Goal: Information Seeking & Learning: Find specific page/section

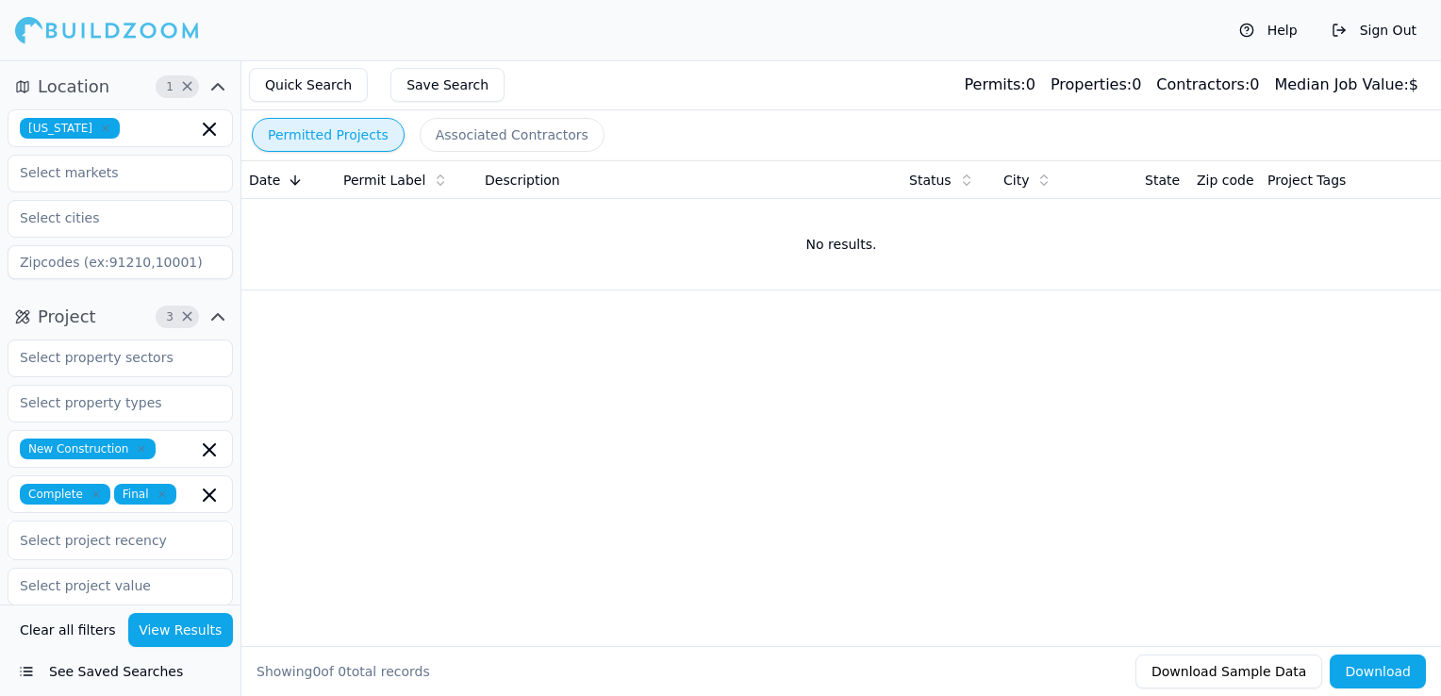
click at [103, 130] on icon "button" at bounding box center [106, 128] width 6 height 6
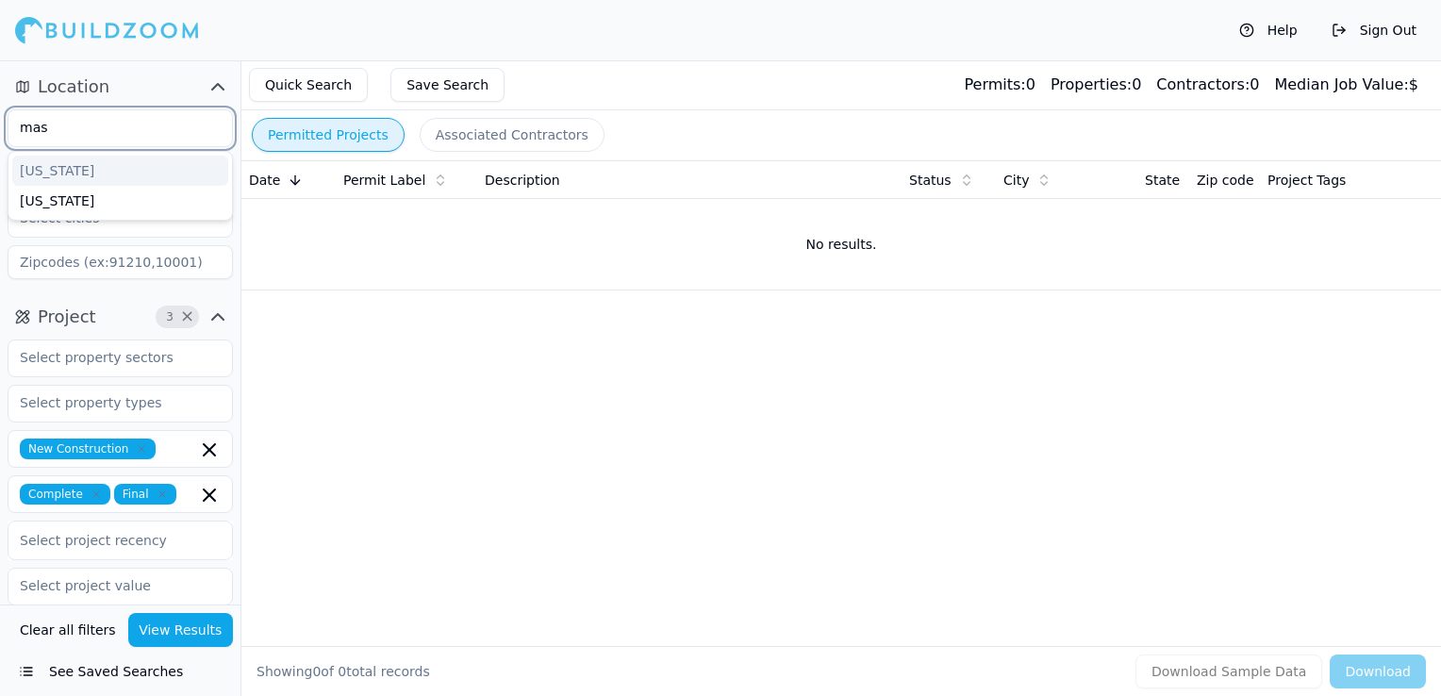
type input "mass"
click at [78, 170] on div "[US_STATE]" at bounding box center [120, 171] width 216 height 30
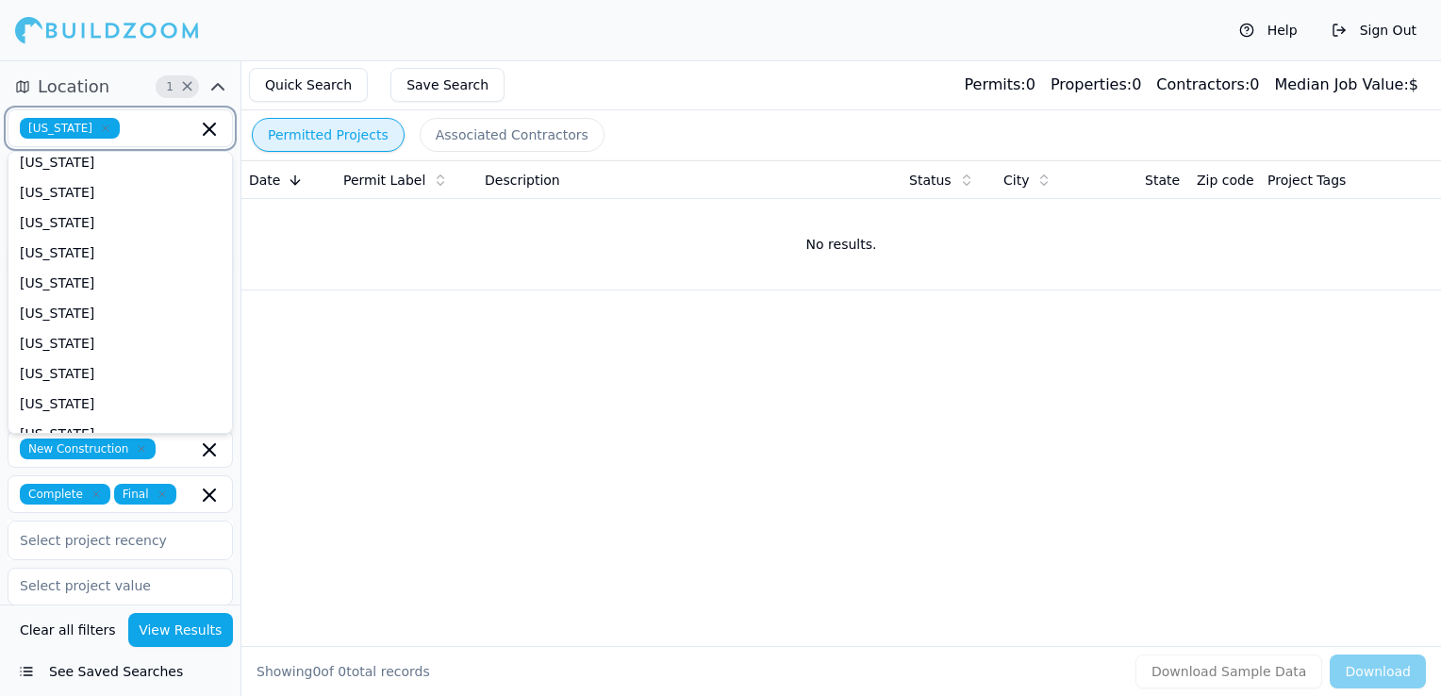
scroll to position [566, 0]
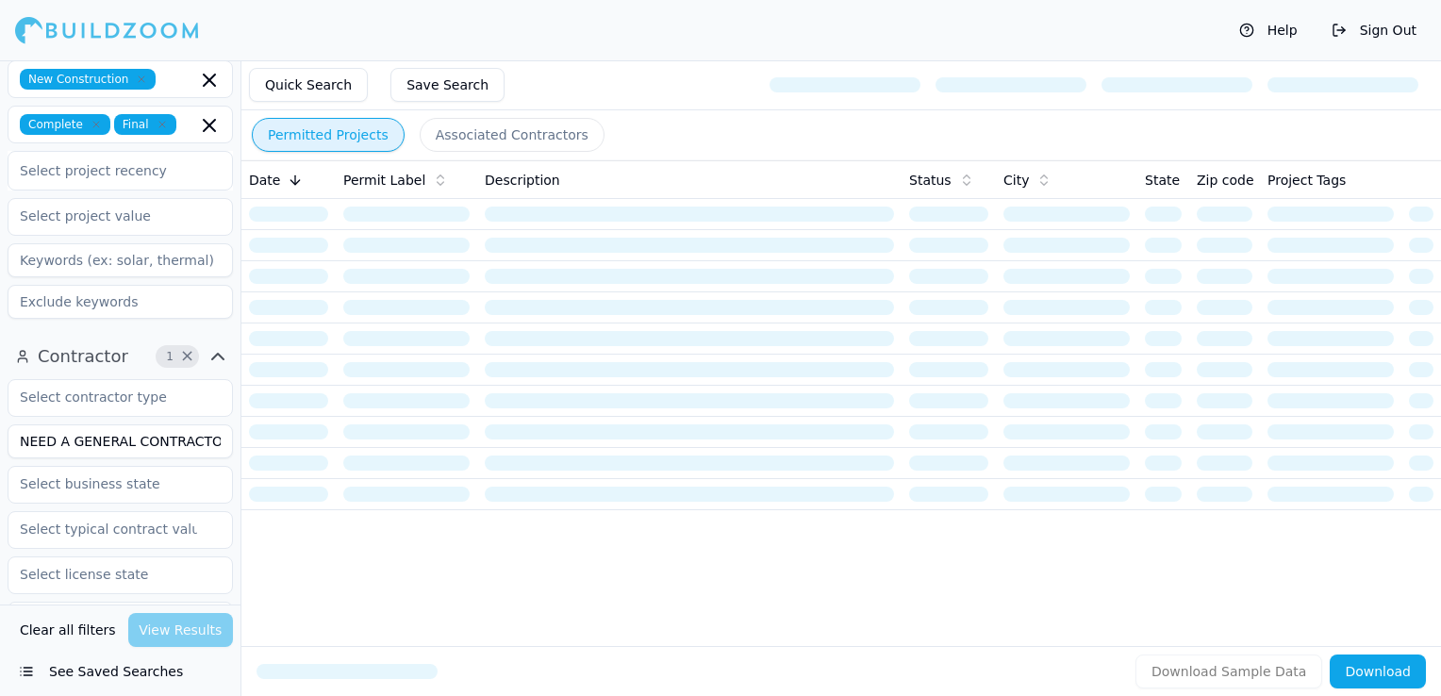
scroll to position [660, 0]
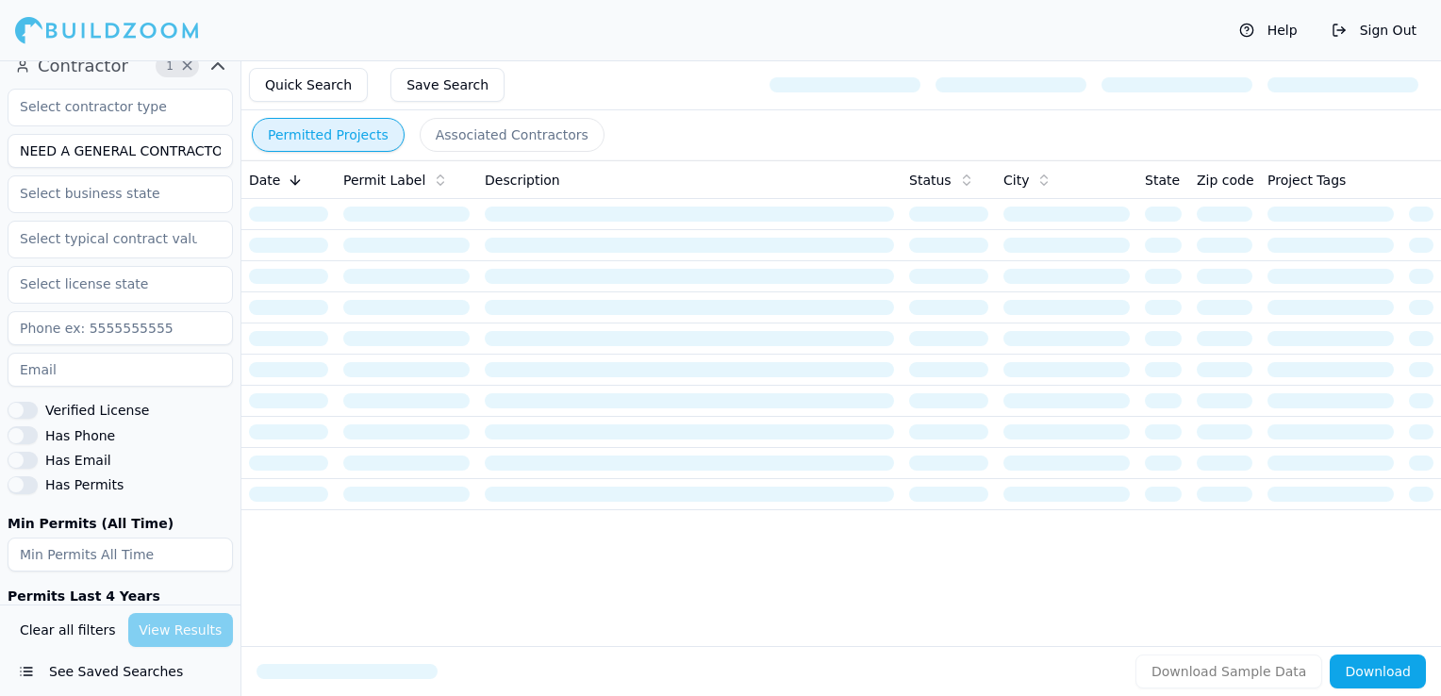
click at [98, 147] on input "NEED A GENERAL CONTRACTOR INC" at bounding box center [120, 151] width 225 height 34
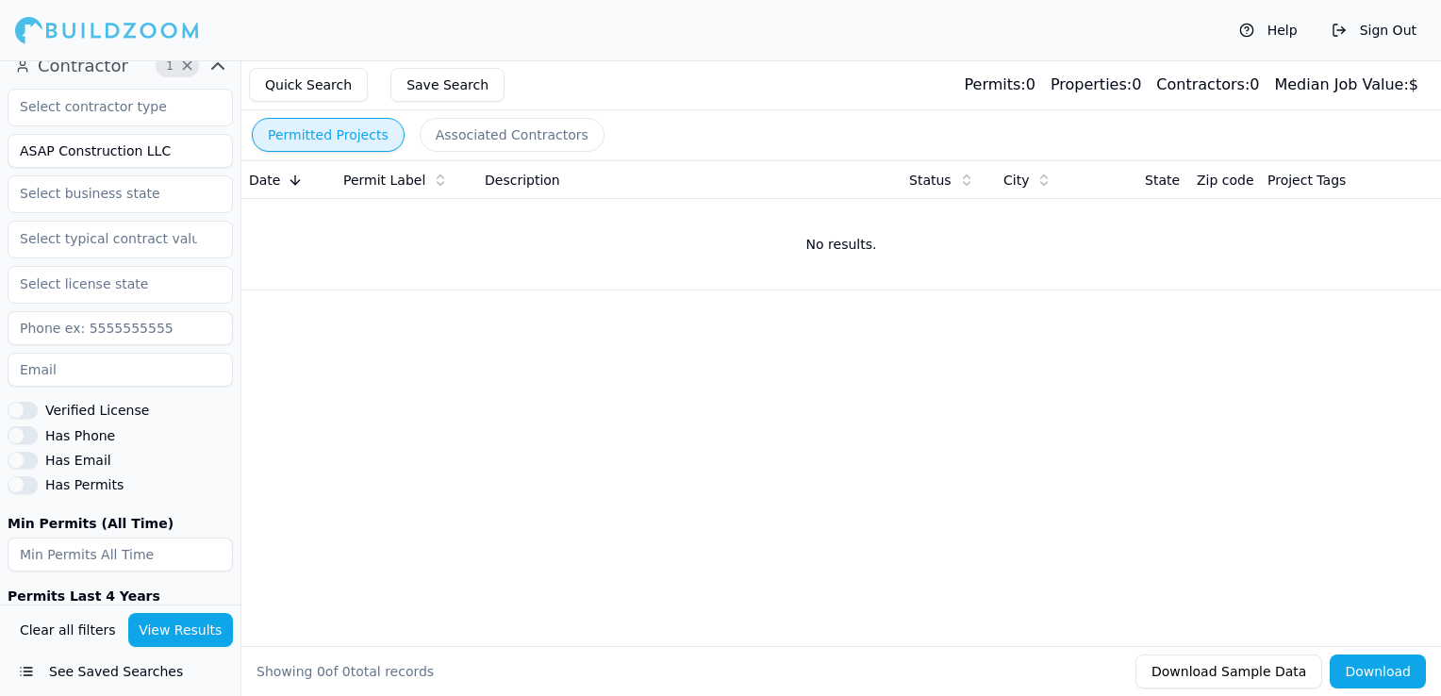
click at [174, 629] on button "View Results" at bounding box center [181, 630] width 106 height 34
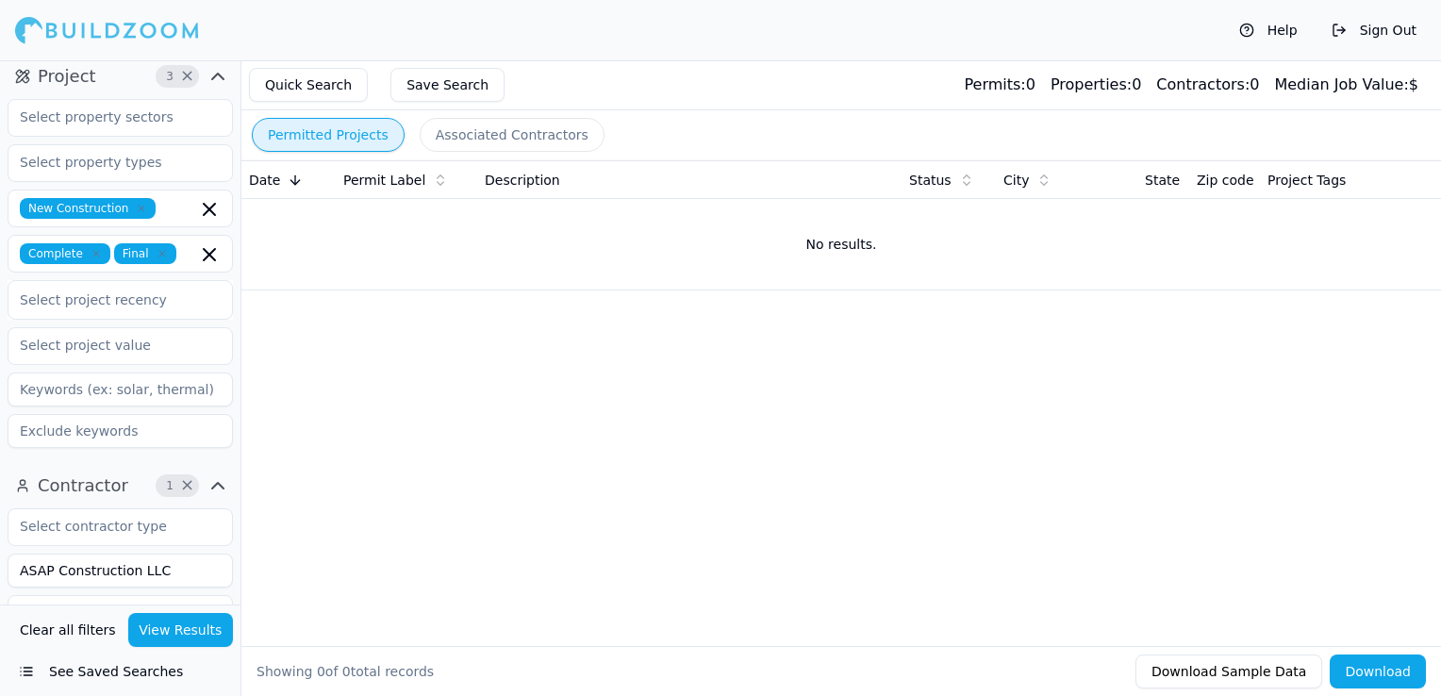
scroll to position [566, 0]
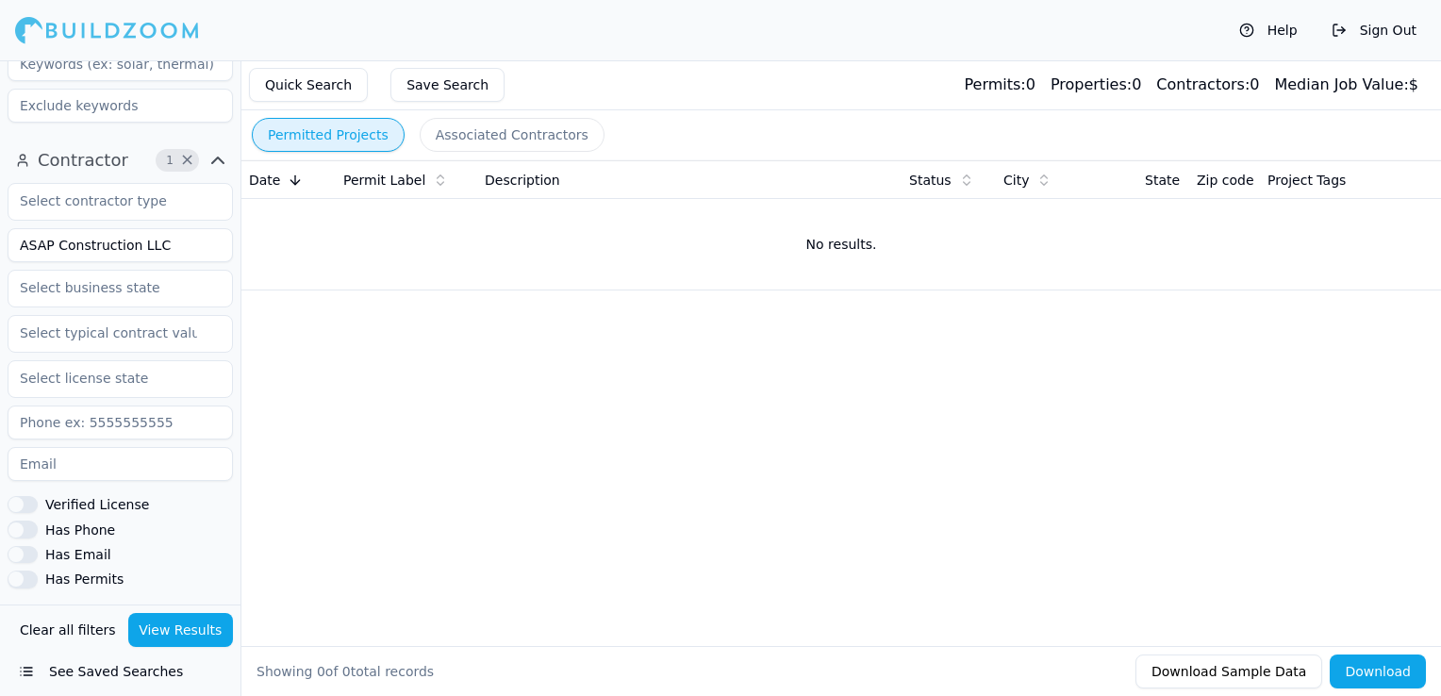
click at [181, 247] on input "ASAP Construction LLC" at bounding box center [120, 245] width 225 height 34
type input "ASAP Construction"
click at [208, 633] on button "View Results" at bounding box center [181, 630] width 106 height 34
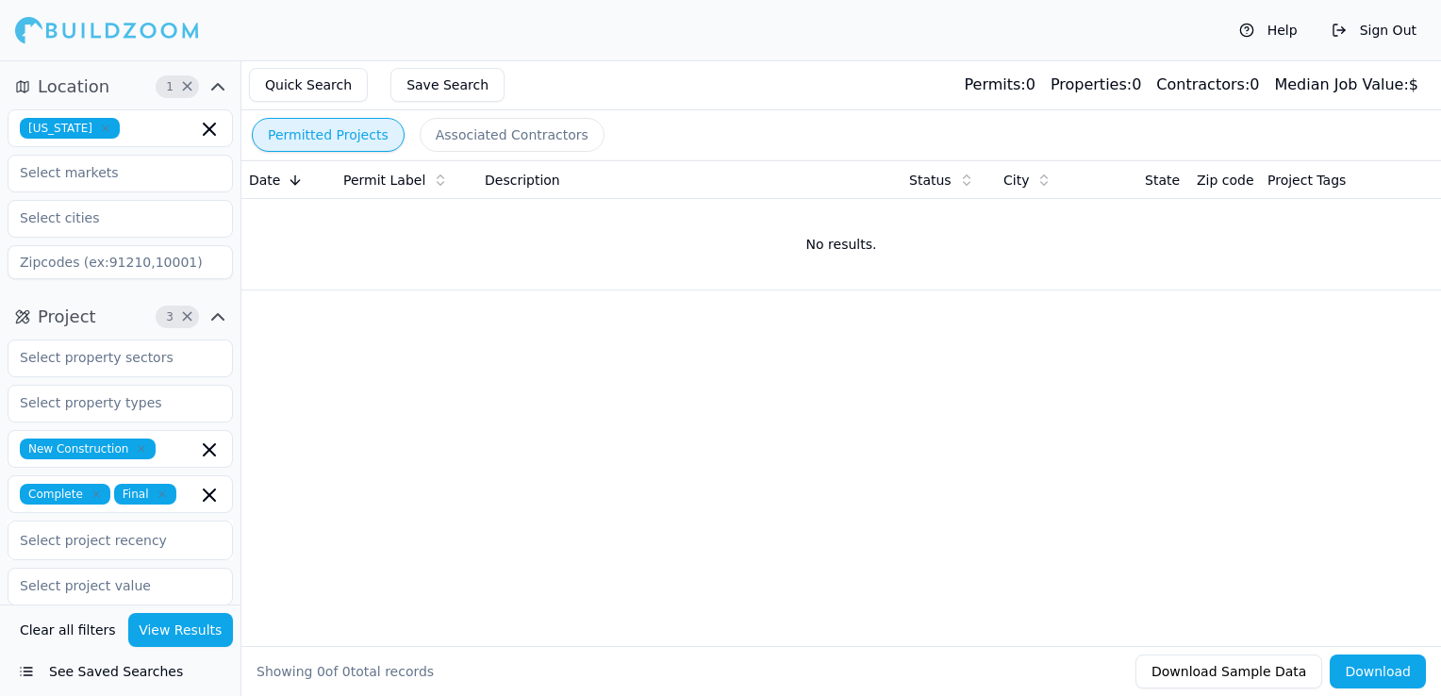
click at [111, 129] on icon "button" at bounding box center [105, 128] width 11 height 11
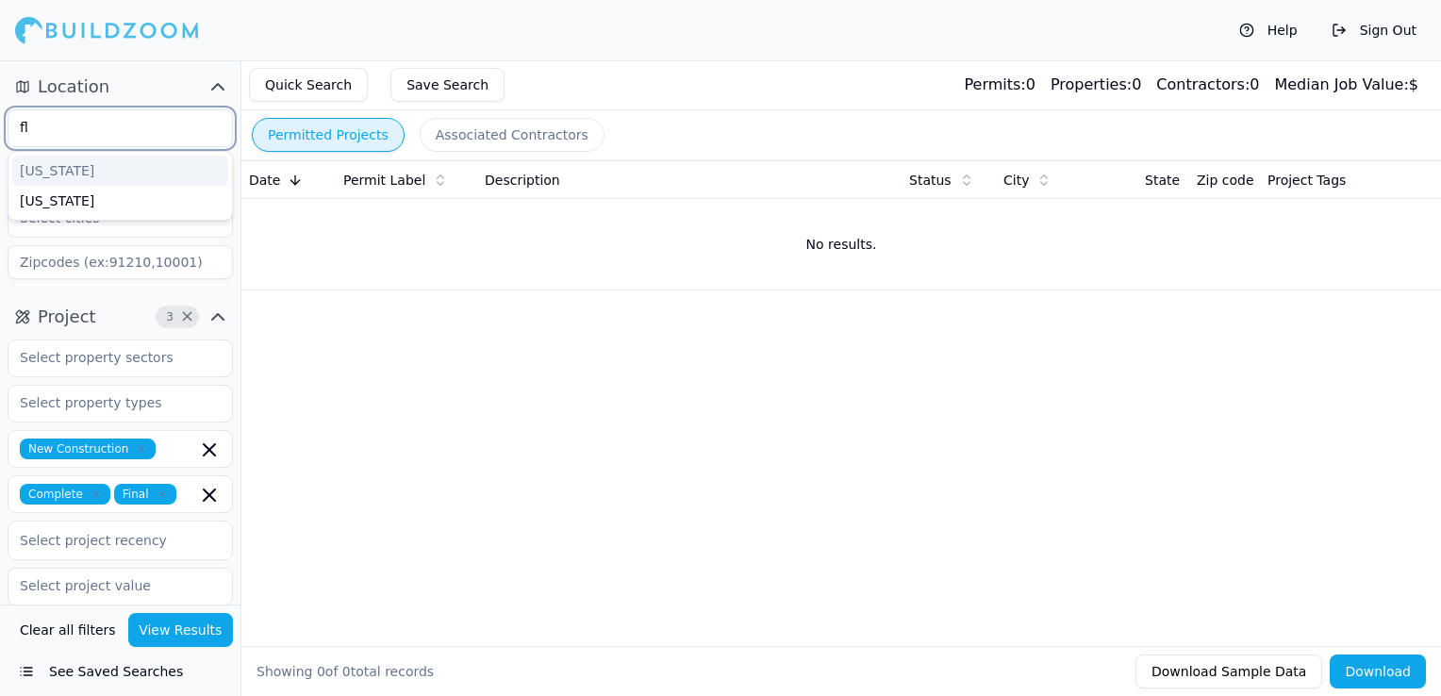
type input "flo"
click at [117, 161] on div "[US_STATE]" at bounding box center [120, 171] width 216 height 30
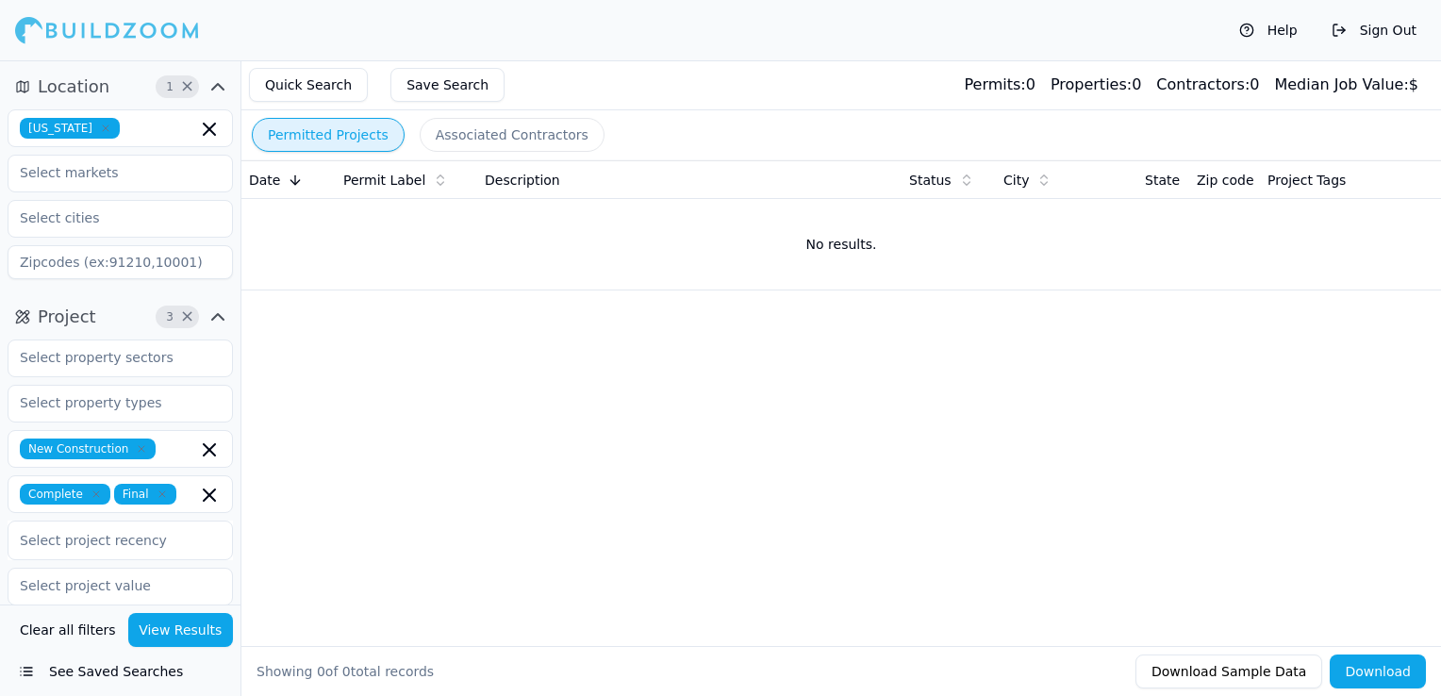
click at [575, 47] on div "Help Sign Out" at bounding box center [720, 30] width 1441 height 60
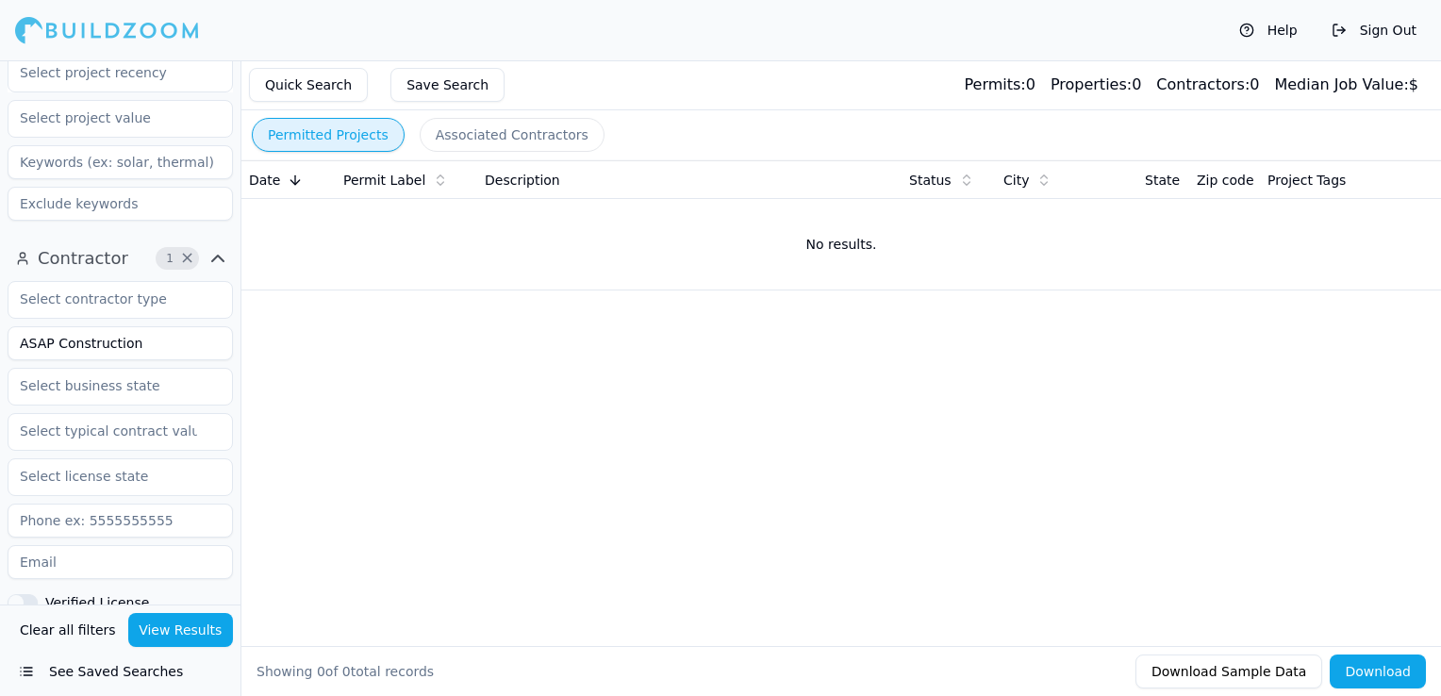
scroll to position [472, 0]
drag, startPoint x: 135, startPoint y: 330, endPoint x: -4, endPoint y: 319, distance: 139.1
click at [0, 319] on html "Help Sign Out Location 1 × [US_STATE] Project 3 × New Construction Complete Fin…" at bounding box center [720, 348] width 1441 height 696
type input "Corsa Construction"
click at [169, 621] on button "View Results" at bounding box center [181, 630] width 106 height 34
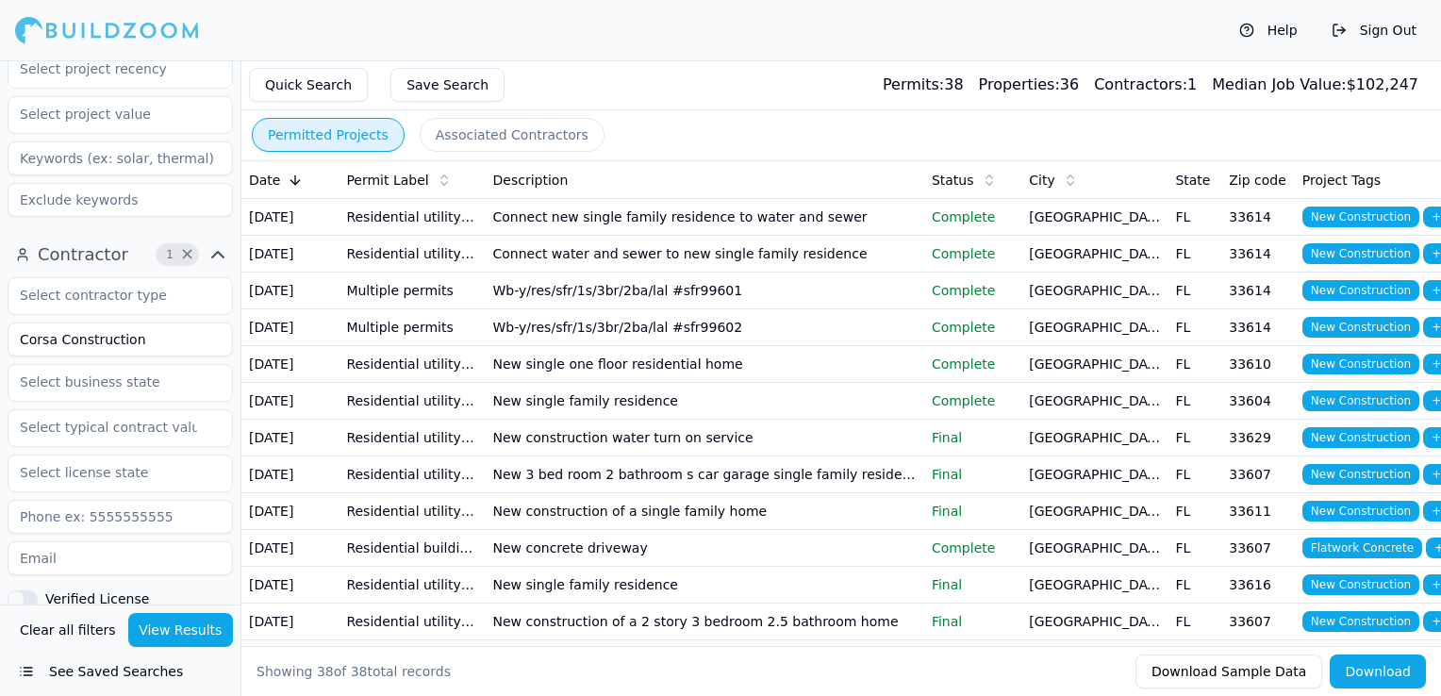
click at [624, 273] on td "Connect water and sewer to new single family residence" at bounding box center [705, 254] width 439 height 37
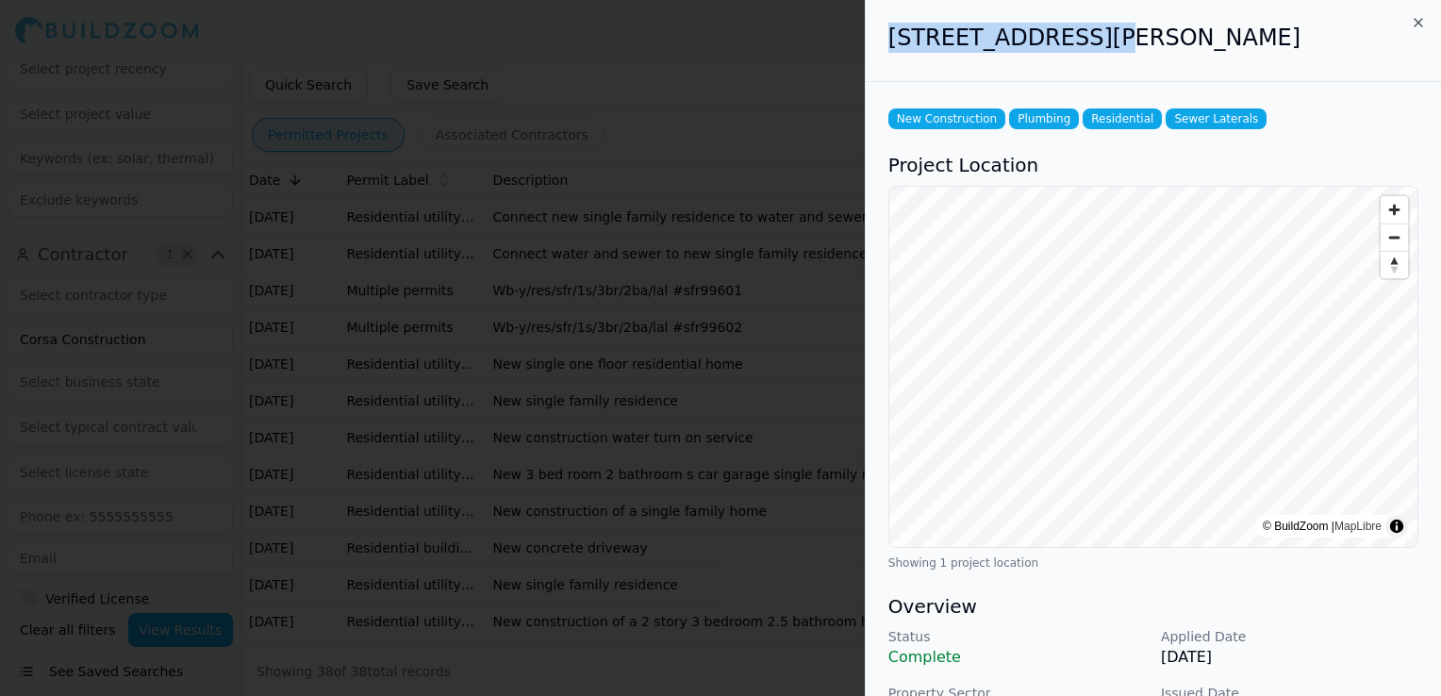
drag, startPoint x: 889, startPoint y: 39, endPoint x: 1100, endPoint y: 39, distance: 210.3
click at [1100, 39] on h2 "[STREET_ADDRESS][PERSON_NAME]" at bounding box center [1154, 38] width 530 height 30
copy h2 "[STREET_ADDRESS][PERSON_NAME]"
click at [952, 182] on div "Project Location © BuildZoom | MapLibre Showing 1 project location" at bounding box center [1154, 361] width 530 height 419
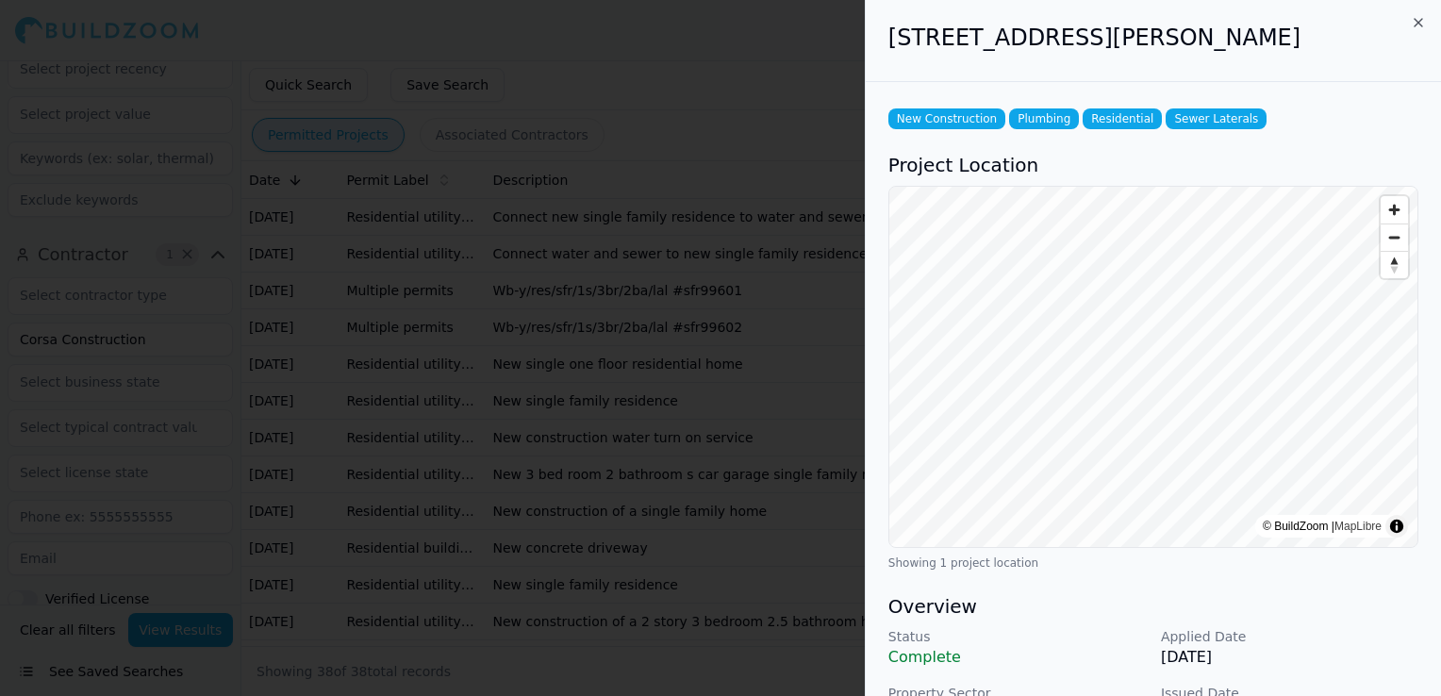
click at [307, 314] on div at bounding box center [720, 348] width 1441 height 696
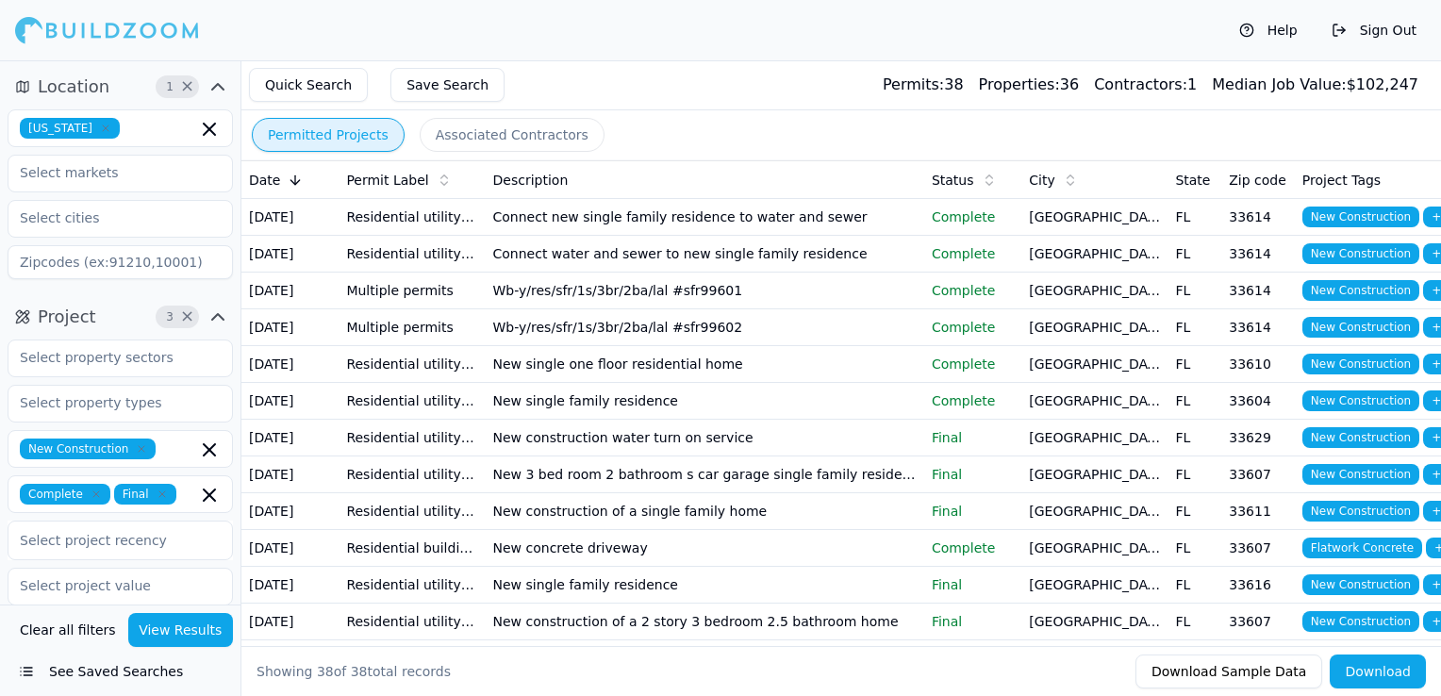
click at [100, 130] on icon "button" at bounding box center [105, 128] width 11 height 11
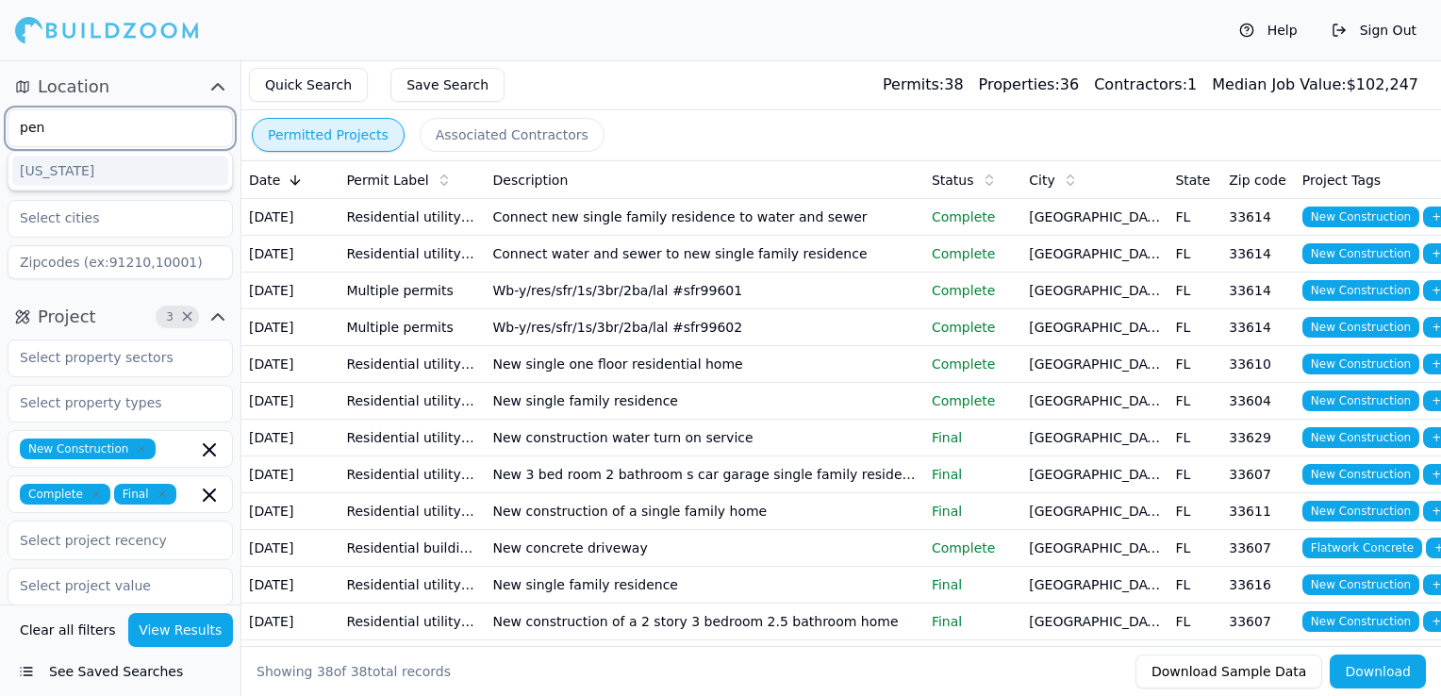
type input "penn"
click at [94, 162] on div "[US_STATE]" at bounding box center [120, 171] width 216 height 30
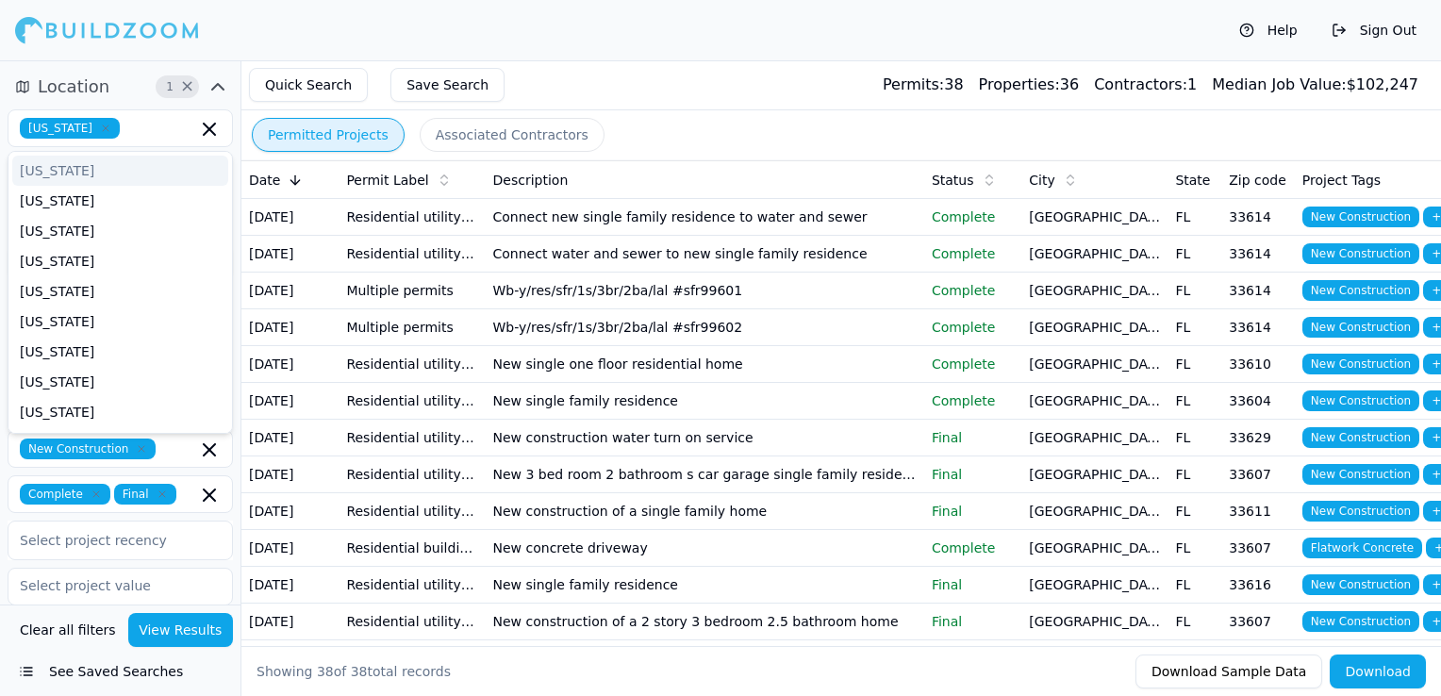
click at [572, 93] on div "Quick Search Save Search Permits: 38 Properties: 36 Contractors: 1 Median Job V…" at bounding box center [841, 85] width 1200 height 50
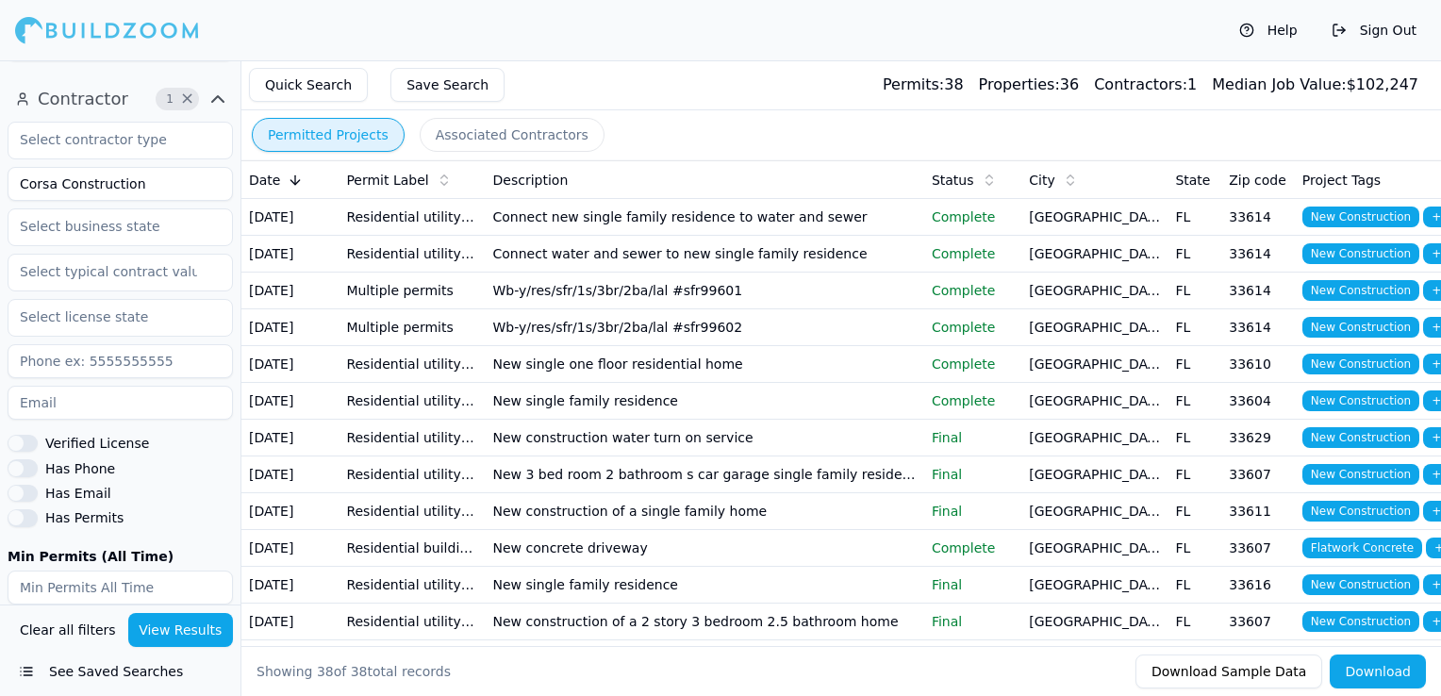
scroll to position [660, 0]
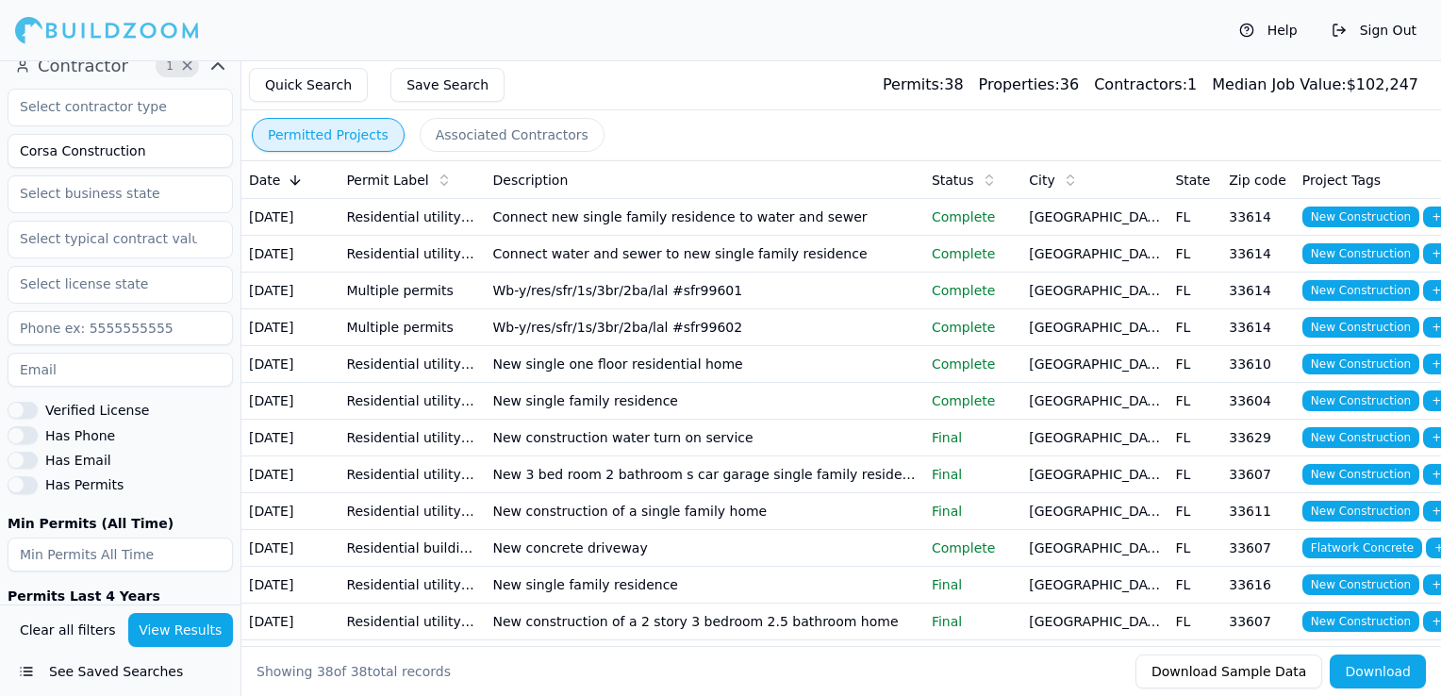
click at [85, 158] on input "Corsa Construction" at bounding box center [120, 151] width 225 height 34
click at [172, 636] on button "View Results" at bounding box center [181, 630] width 106 height 34
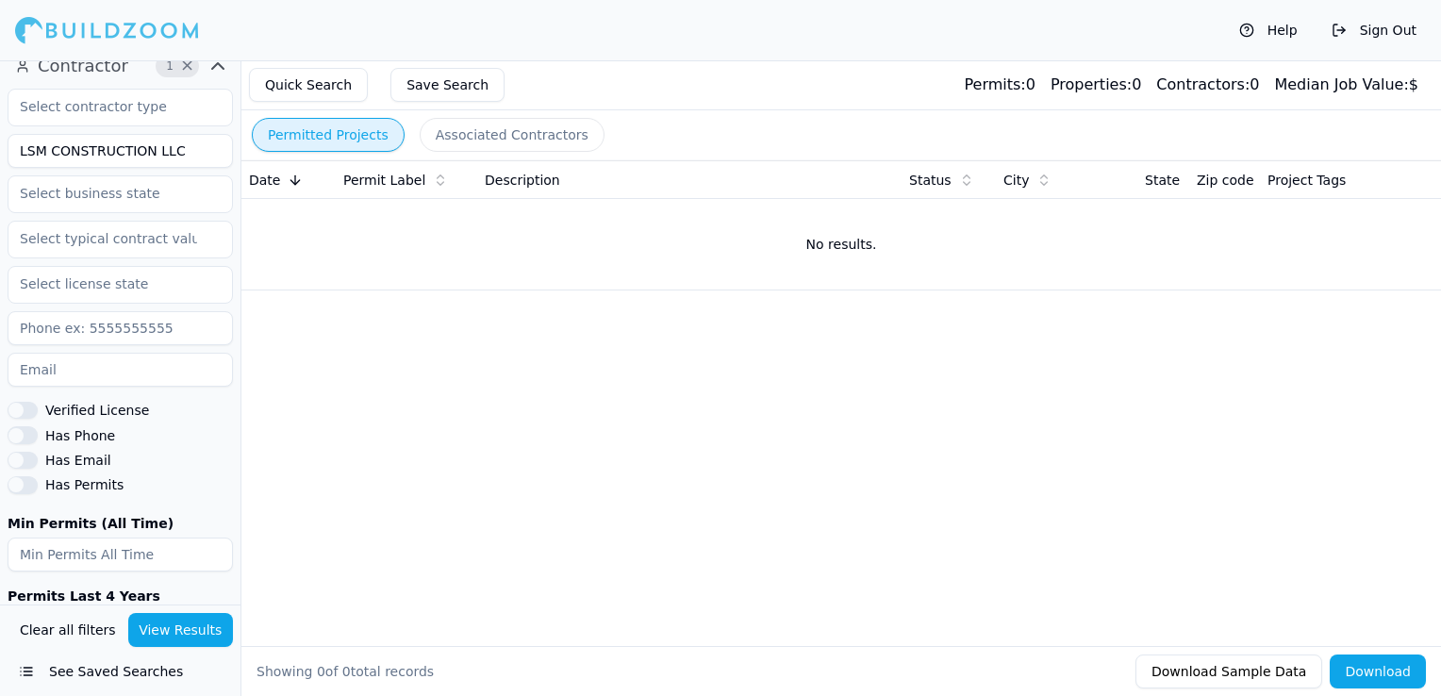
click at [178, 141] on input "LSM CONSTRUCTION LLC" at bounding box center [120, 151] width 225 height 34
type input "LSM CONSTRUCTION"
click at [192, 621] on button "View Results" at bounding box center [181, 630] width 106 height 34
